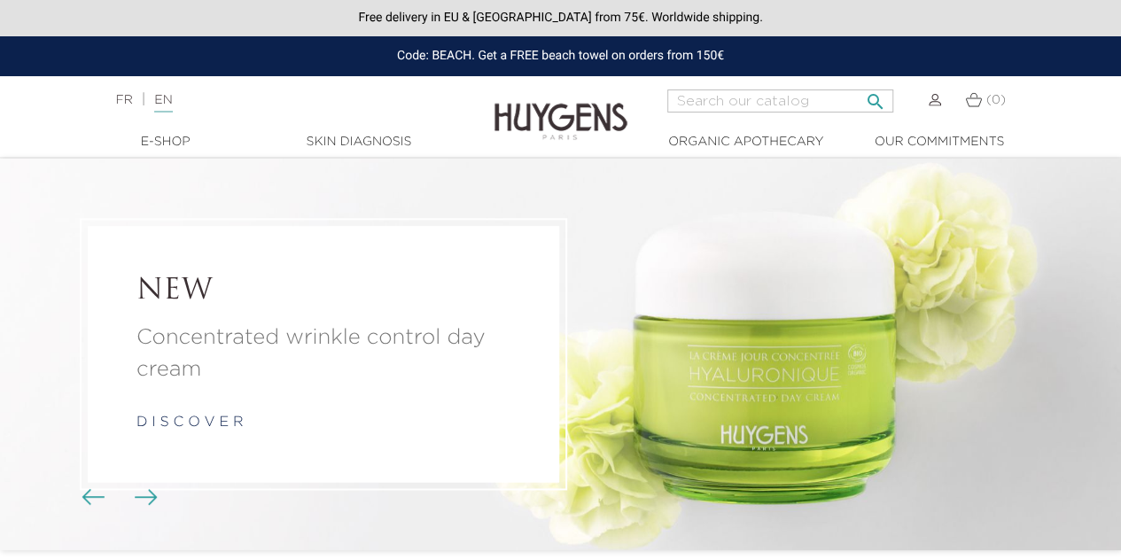
click at [783, 103] on input "Search" at bounding box center [780, 100] width 226 height 23
type input "plump and glow"
click at [859, 84] on button " Search" at bounding box center [875, 96] width 32 height 24
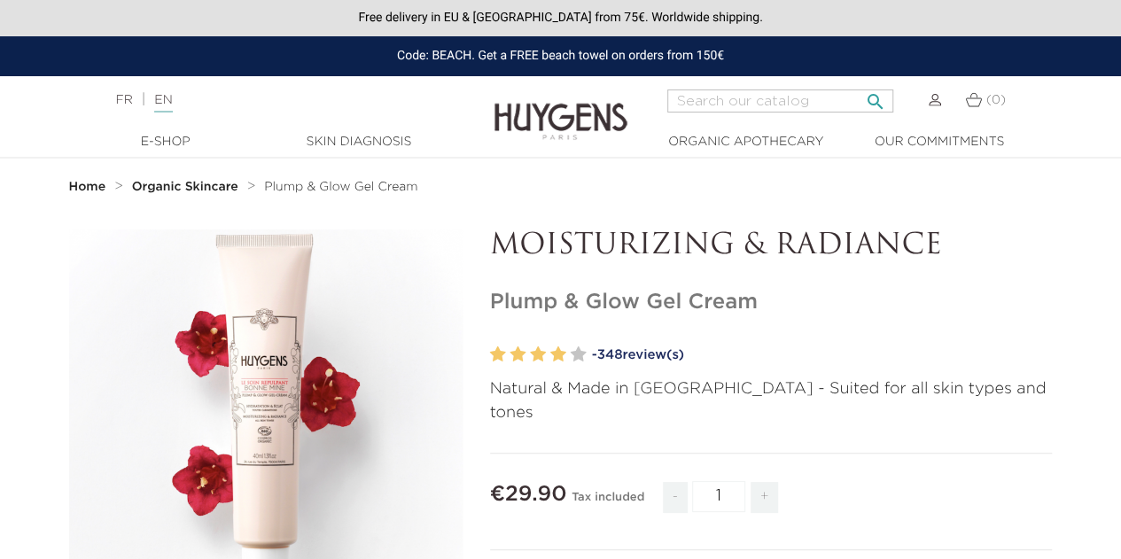
click at [774, 97] on input "Search" at bounding box center [780, 100] width 226 height 23
type input "hand cream"
click at [859, 84] on button " Search" at bounding box center [875, 96] width 32 height 24
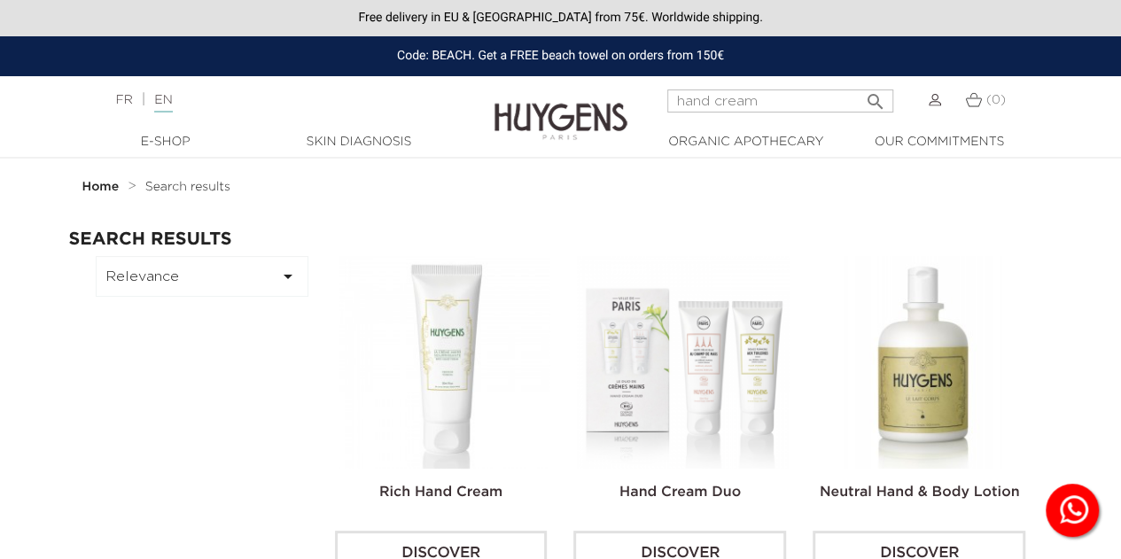
click at [655, 318] on img at bounding box center [683, 362] width 213 height 213
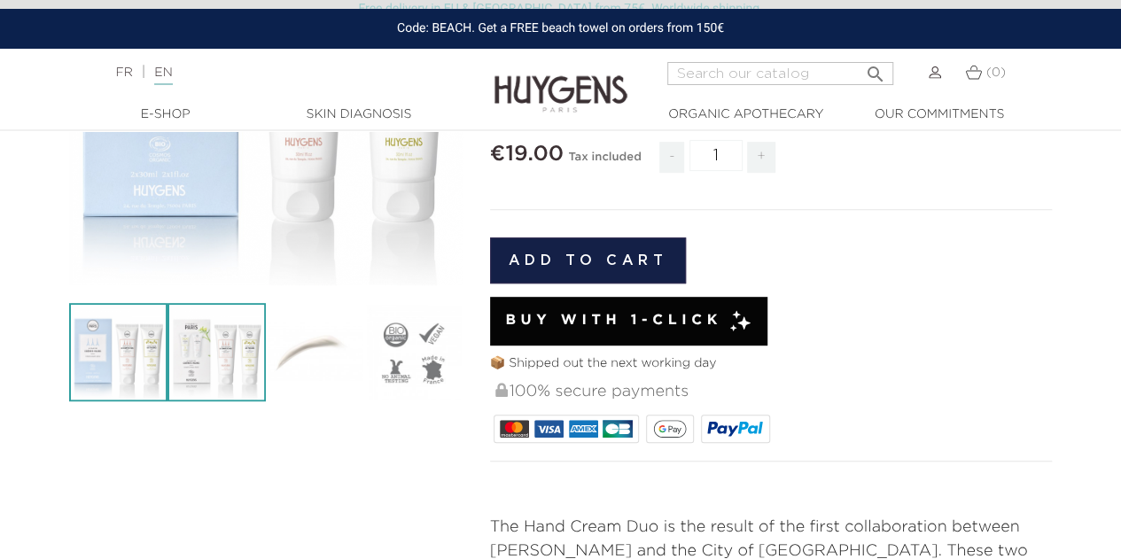
scroll to position [354, 0]
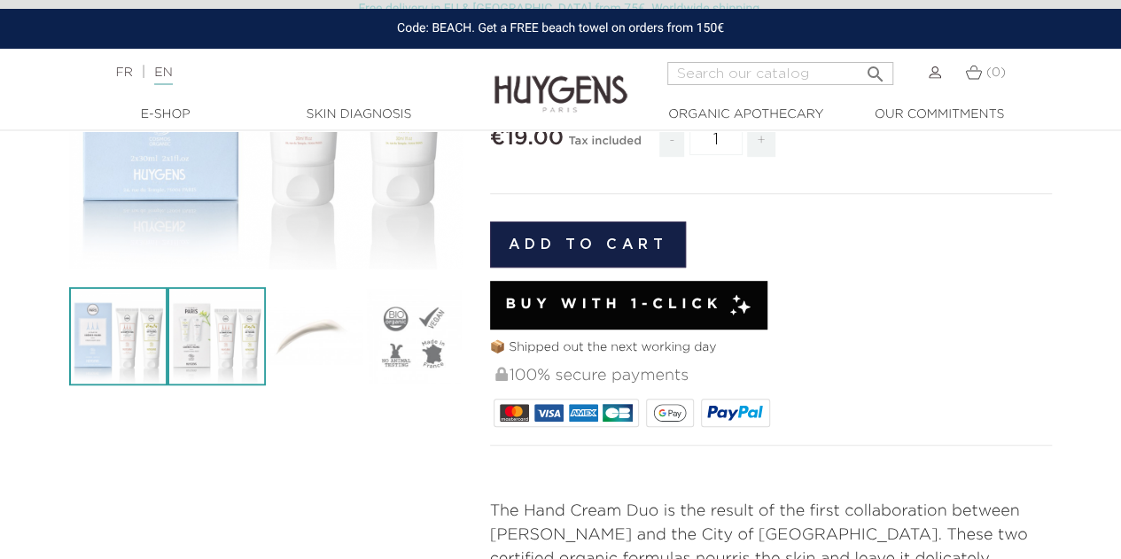
click at [231, 361] on img at bounding box center [216, 336] width 98 height 98
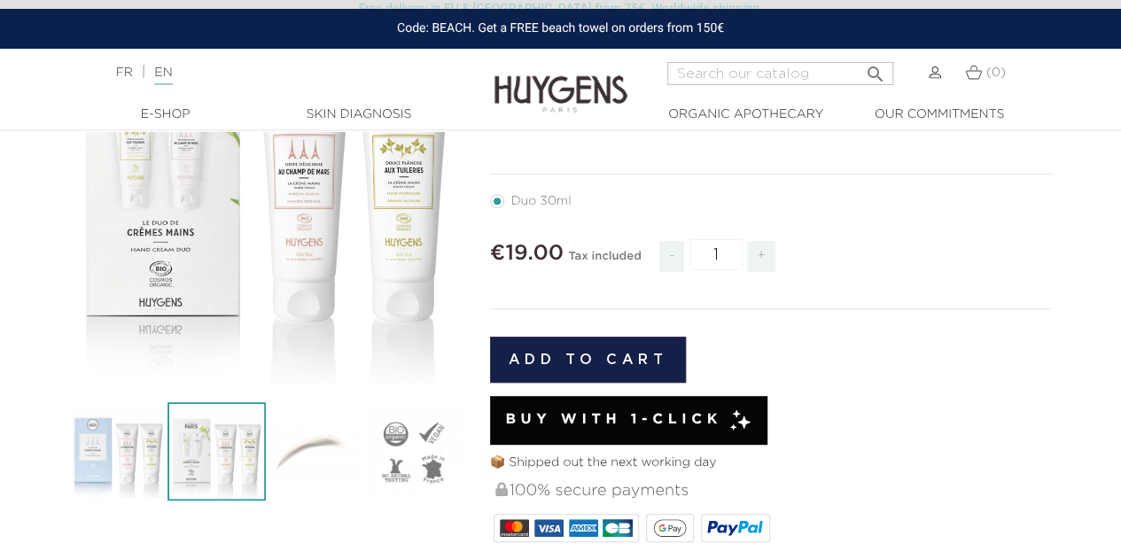
scroll to position [266, 0]
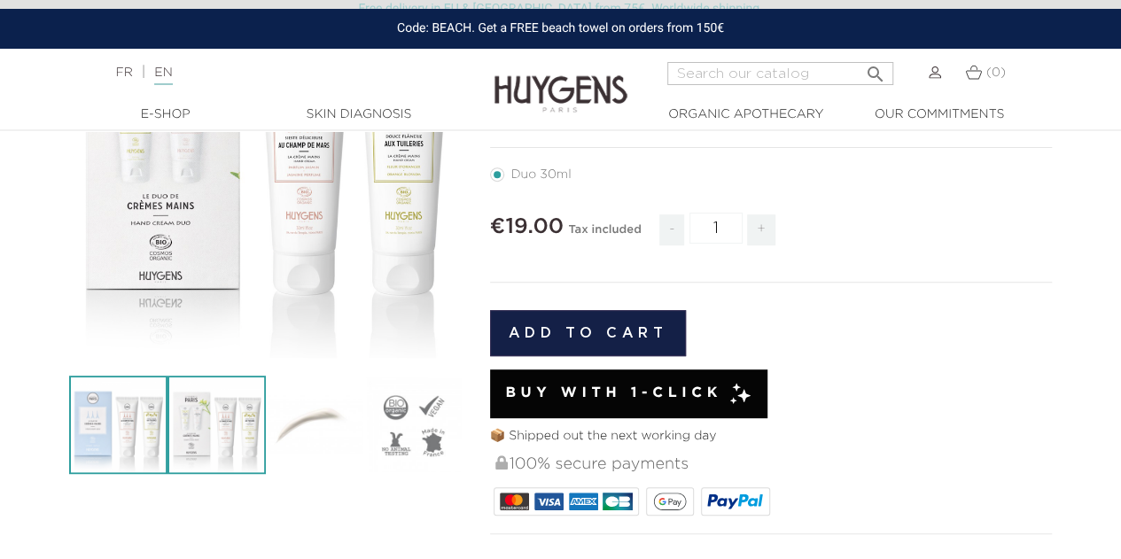
click at [135, 447] on img at bounding box center [118, 425] width 98 height 98
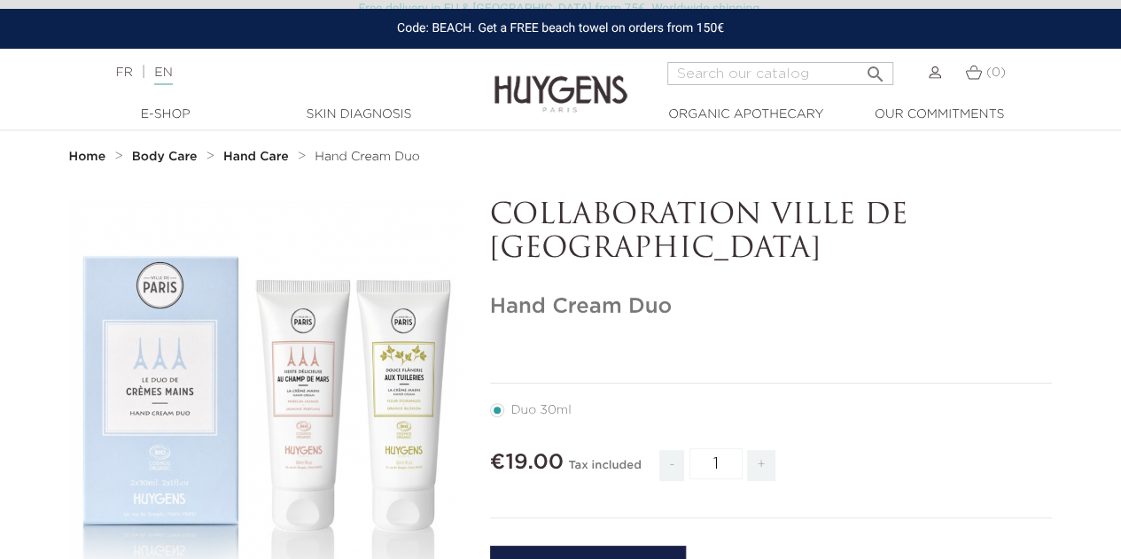
scroll to position [0, 0]
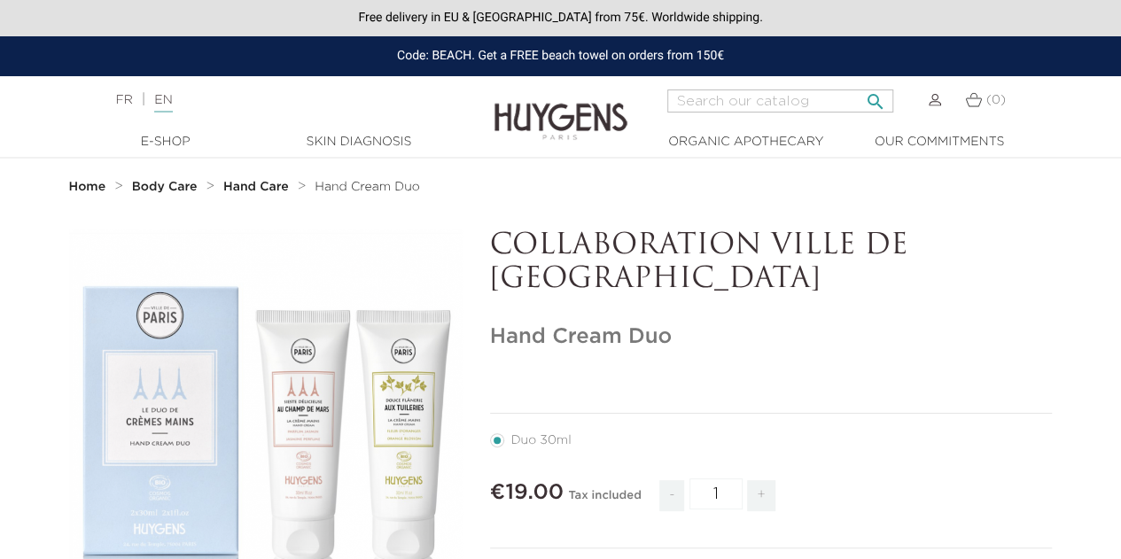
click at [731, 100] on input "Search" at bounding box center [780, 100] width 226 height 23
type input "elixir"
click at [859, 84] on button " Search" at bounding box center [875, 96] width 32 height 24
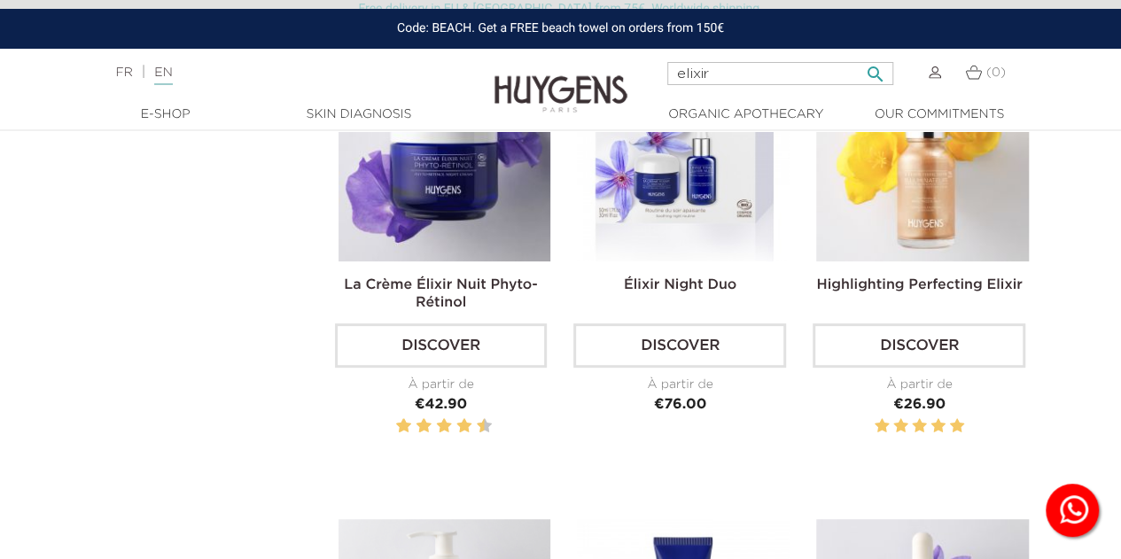
scroll to position [89, 0]
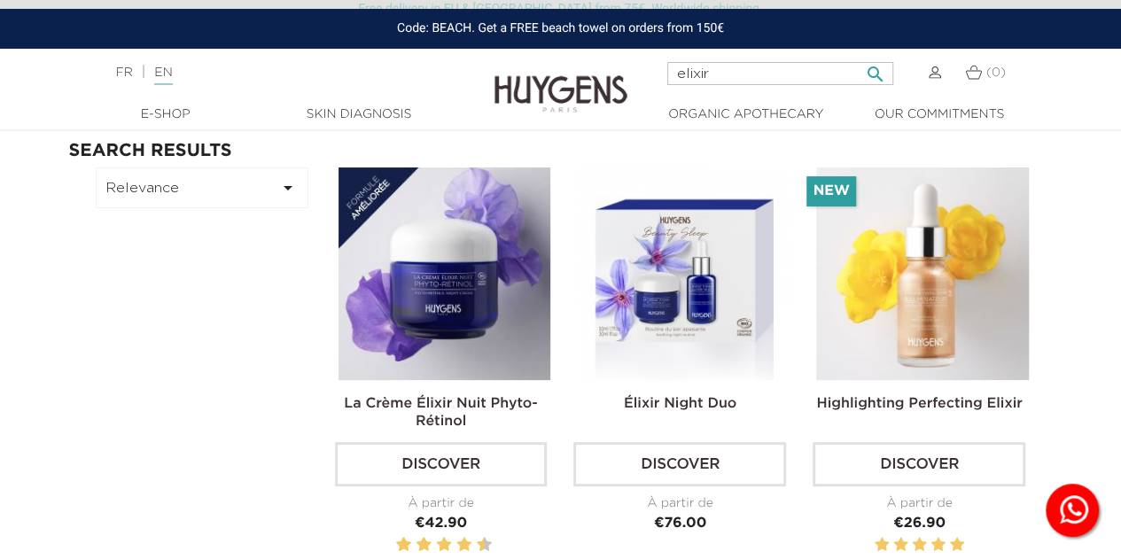
drag, startPoint x: 728, startPoint y: 81, endPoint x: 672, endPoint y: 66, distance: 58.7
click at [672, 66] on input "elixir" at bounding box center [780, 73] width 226 height 23
type input "collagen"
click at [859, 57] on button " Search" at bounding box center [875, 69] width 32 height 24
click at [872, 70] on icon "" at bounding box center [875, 68] width 21 height 21
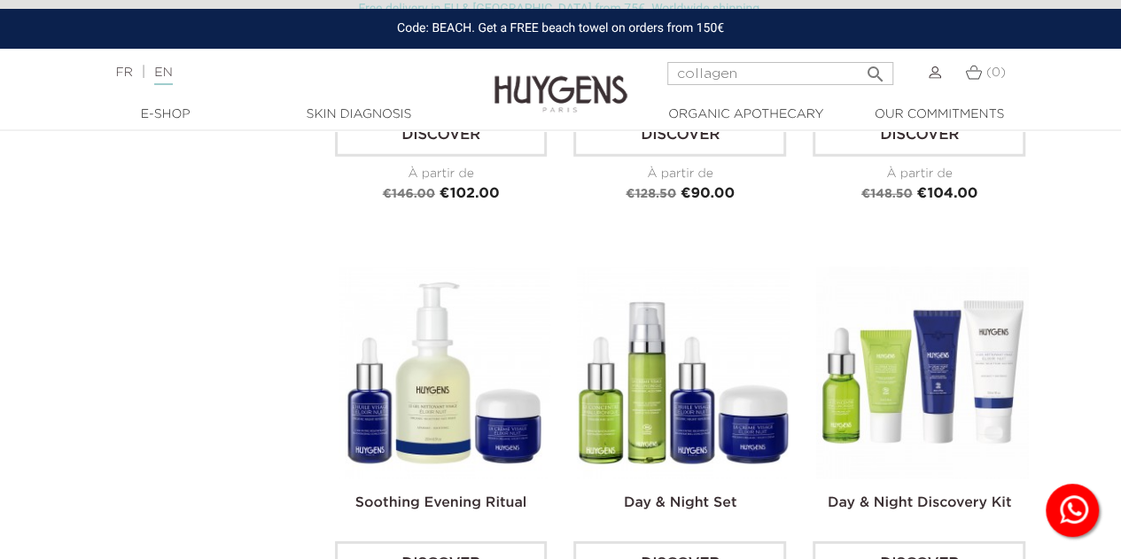
scroll to position [2481, 0]
